Goal: Check status: Check status

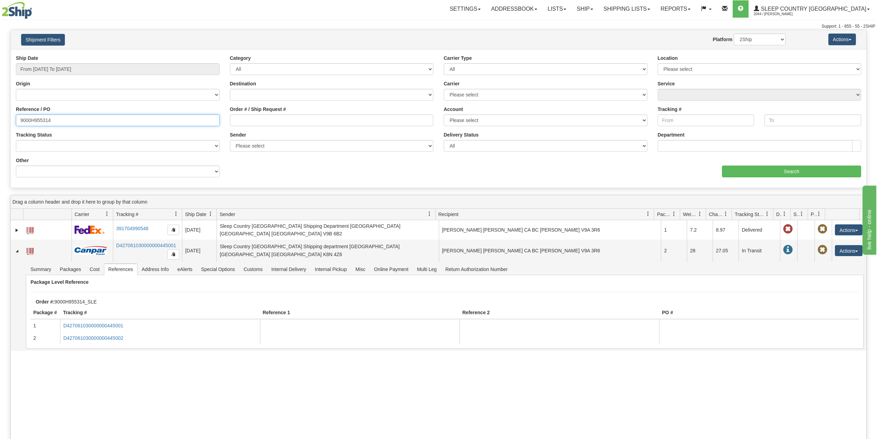
click at [46, 122] on input "9000H955314" at bounding box center [118, 120] width 204 height 12
paste input "2H950546"
type input "9002H950546"
click at [815, 173] on input "Search" at bounding box center [791, 171] width 139 height 12
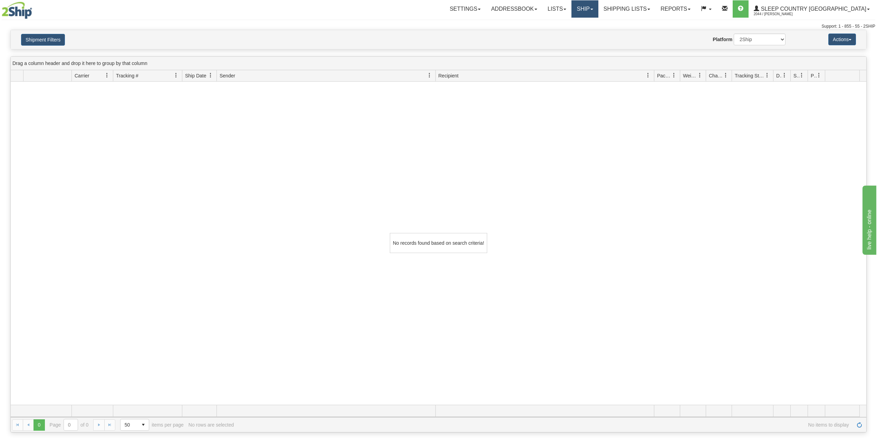
click at [598, 5] on link "Ship" at bounding box center [585, 8] width 27 height 17
click at [591, 32] on span "OnHold / Order Queue" at bounding box center [567, 33] width 49 height 6
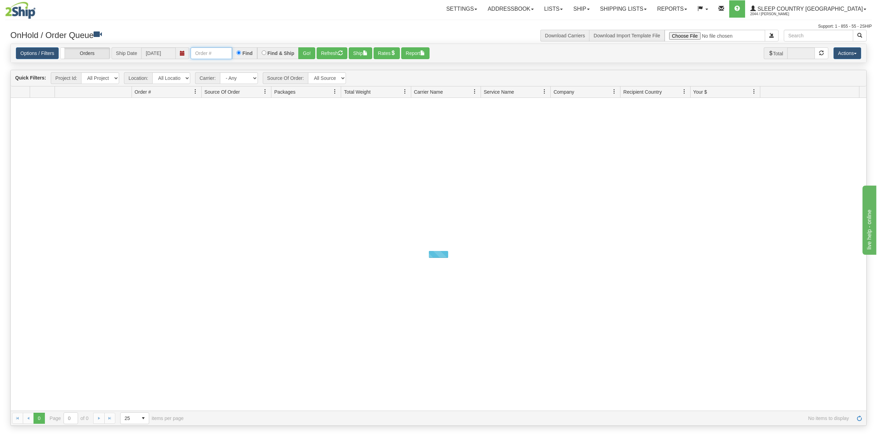
click at [207, 57] on input "text" at bounding box center [211, 53] width 41 height 12
paste input "9002H950546"
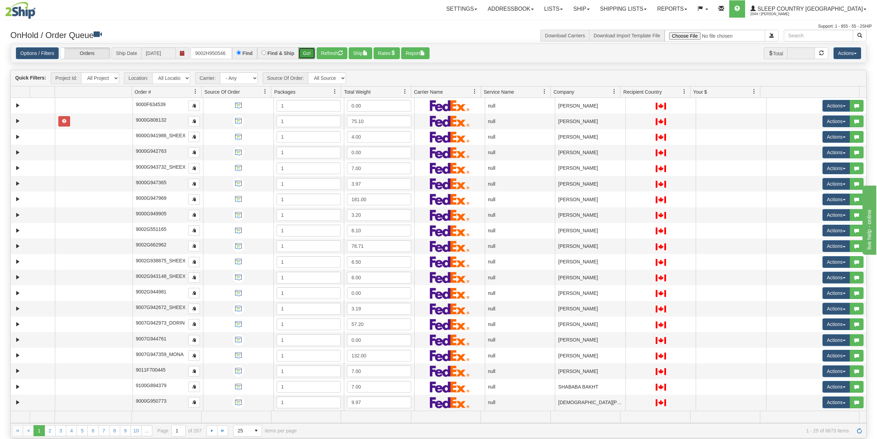
click at [305, 52] on button "Go!" at bounding box center [306, 53] width 17 height 12
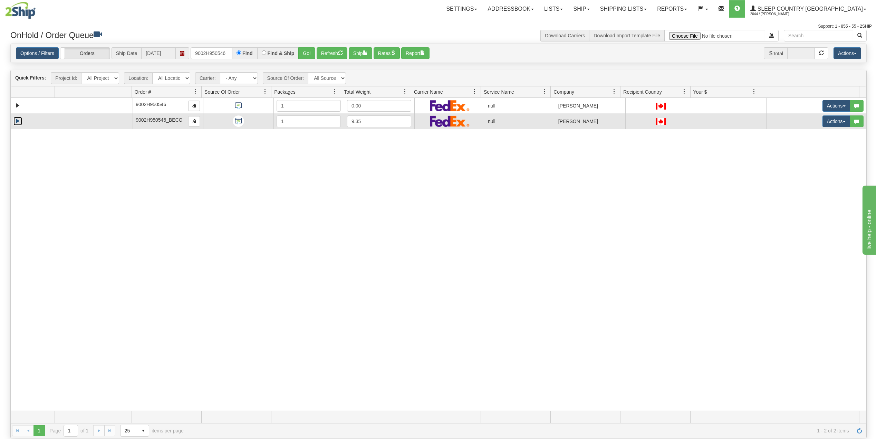
click at [15, 125] on link "Expand" at bounding box center [17, 121] width 9 height 9
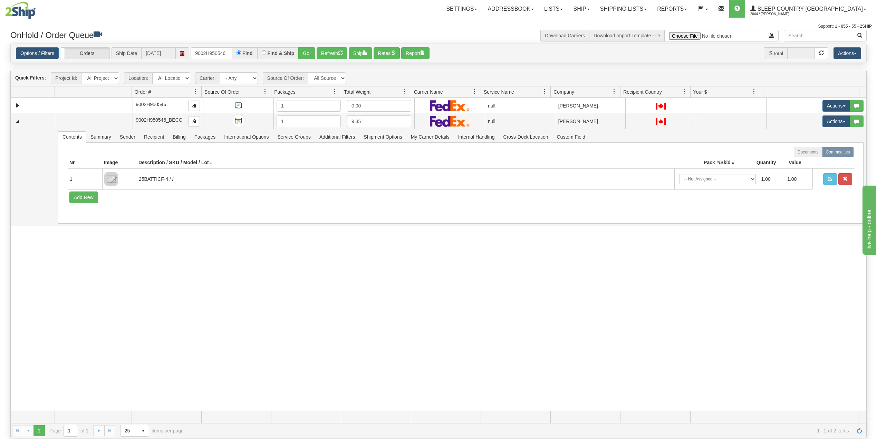
click at [173, 323] on div "31389060 300 90496941 0 9002H950546 1 0.00 null Shipping department Sleep Count…" at bounding box center [439, 254] width 856 height 313
click at [210, 50] on input "9002H950546" at bounding box center [211, 53] width 41 height 12
paste input "0H920401"
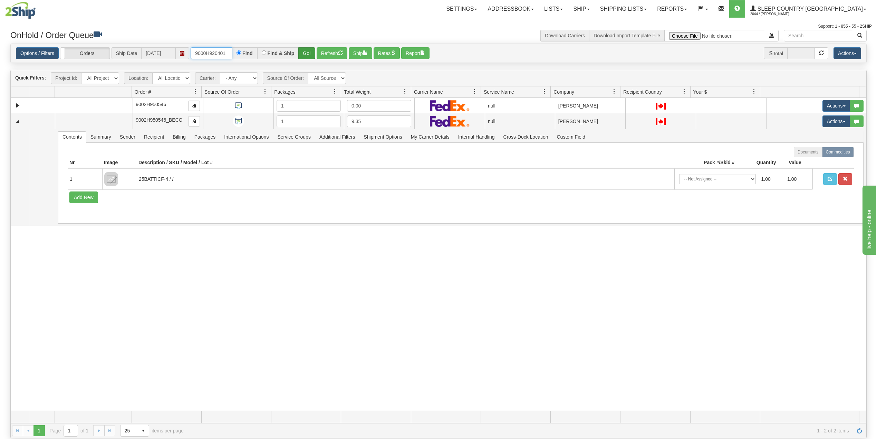
type input "9000H920401"
click at [308, 55] on button "Go!" at bounding box center [306, 53] width 17 height 12
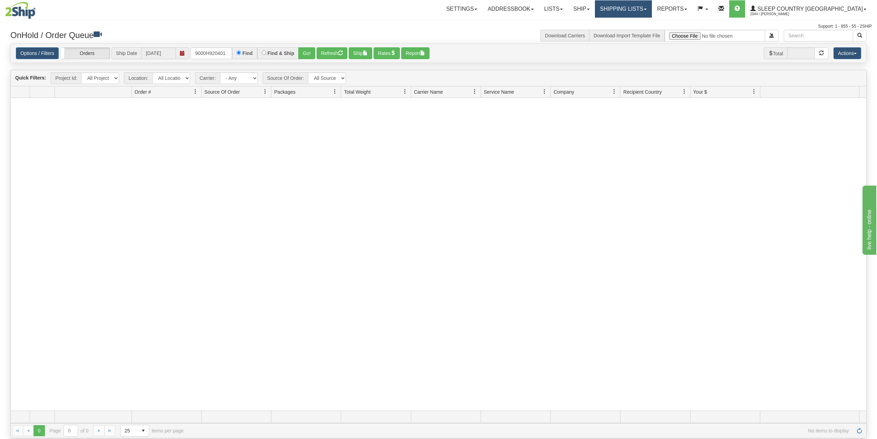
click at [652, 10] on link "Shipping lists" at bounding box center [623, 8] width 57 height 17
click at [645, 35] on span "Search Shipment History" at bounding box center [618, 33] width 54 height 6
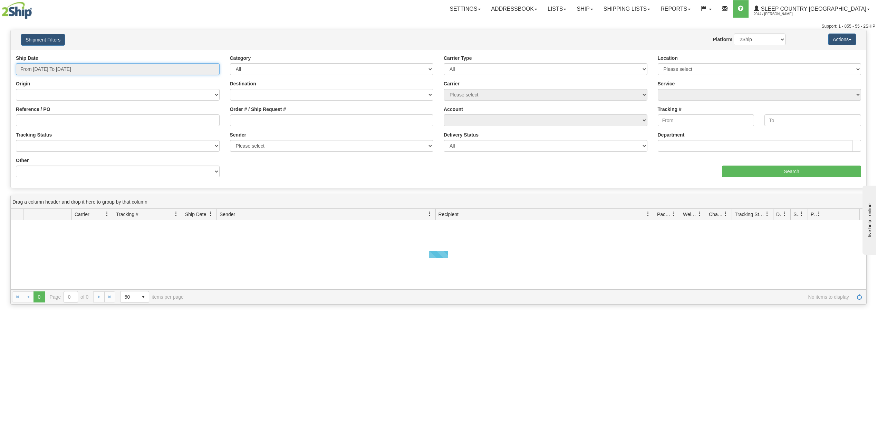
click at [75, 68] on input "From 08/10/2025 To 08/11/2025" at bounding box center [118, 69] width 204 height 12
click at [42, 121] on li "Last 30 Days" at bounding box center [46, 118] width 55 height 9
type input "From 07/13/2025 To 08/11/2025"
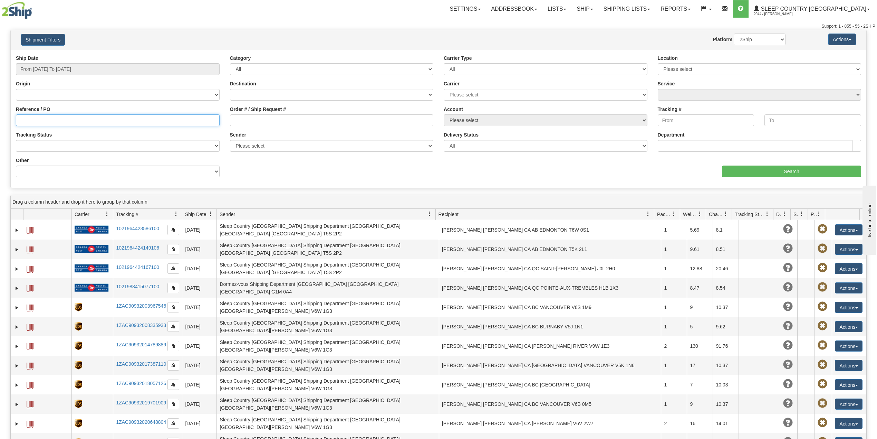
click at [57, 117] on input "Reference / PO" at bounding box center [118, 120] width 204 height 12
paste input "9000H920401"
type input "9000H920401"
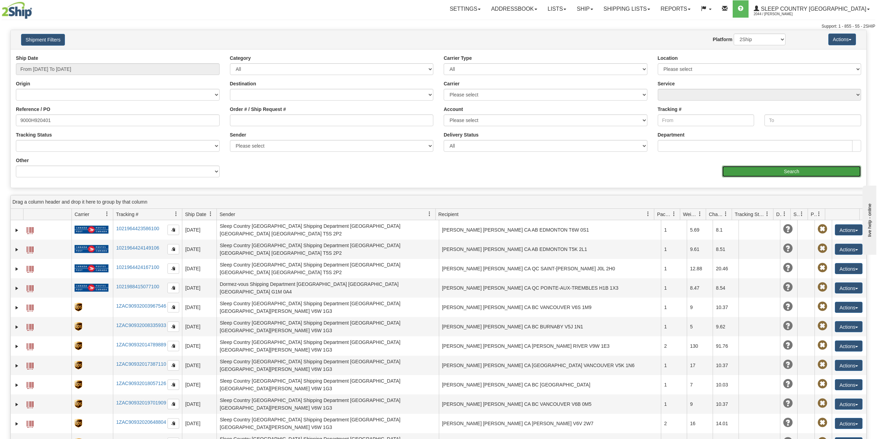
click at [756, 169] on input "Search" at bounding box center [791, 171] width 139 height 12
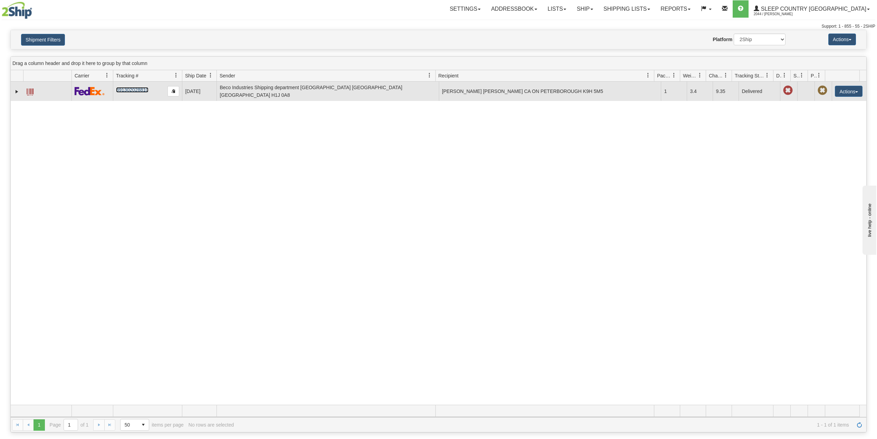
click at [133, 87] on link "391302028810" at bounding box center [132, 90] width 32 height 6
click at [13, 90] on link "Expand" at bounding box center [16, 91] width 7 height 7
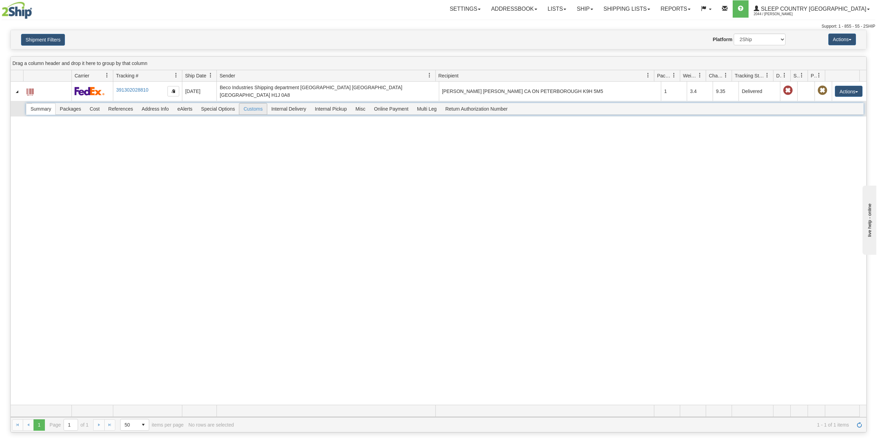
click at [262, 104] on span "Customs" at bounding box center [252, 108] width 27 height 11
